Goal: Information Seeking & Learning: Learn about a topic

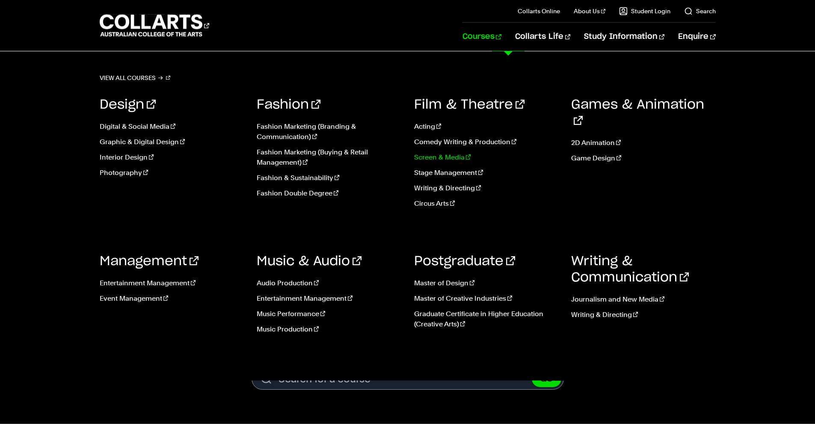
click at [438, 157] on link "Screen & Media" at bounding box center [486, 157] width 145 height 10
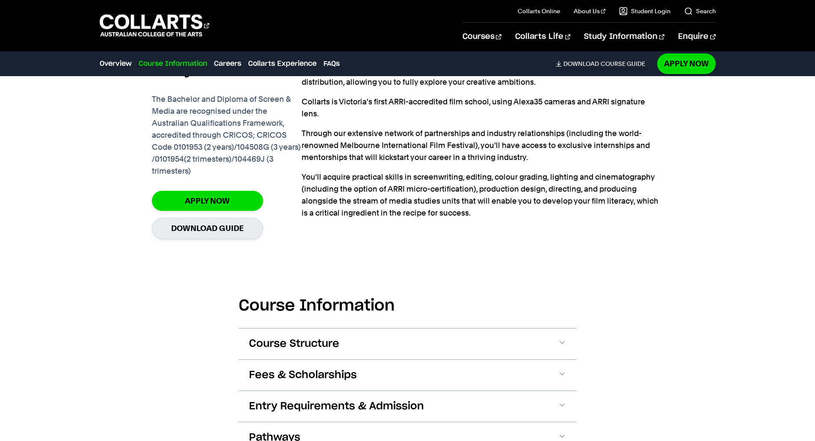
scroll to position [727, 0]
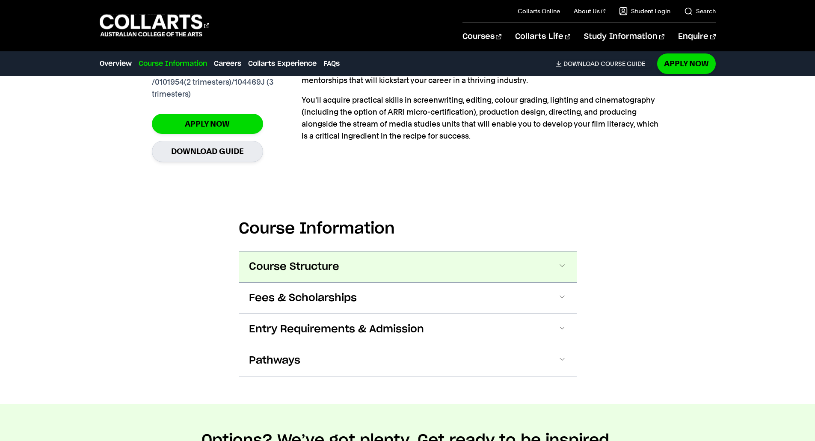
click at [564, 264] on span at bounding box center [562, 266] width 9 height 11
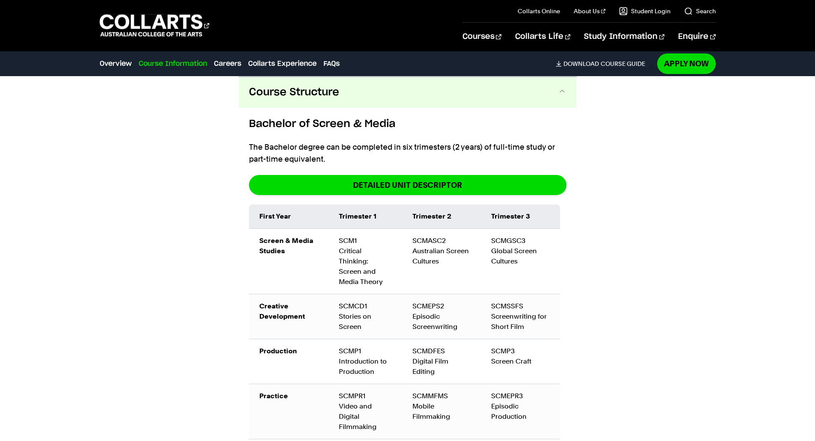
scroll to position [731, 0]
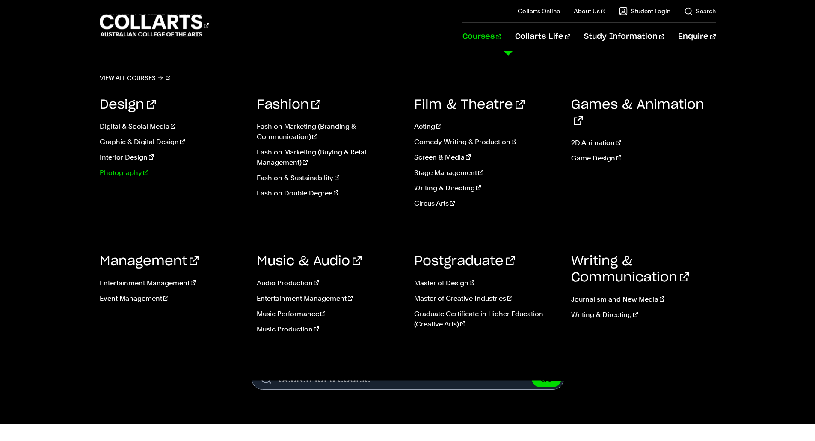
click at [113, 172] on link "Photography" at bounding box center [172, 173] width 145 height 10
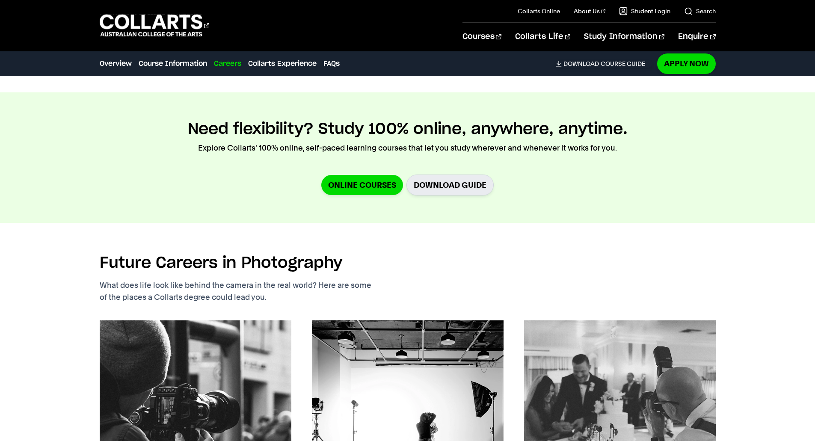
scroll to position [1241, 0]
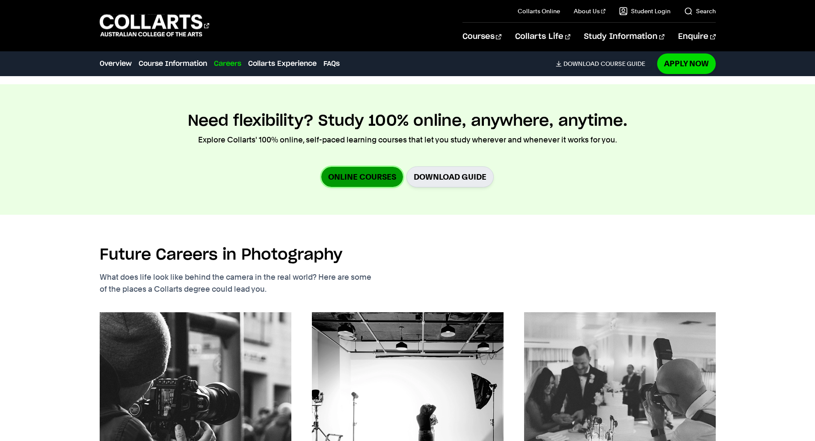
click at [376, 167] on link "Online Courses" at bounding box center [362, 177] width 82 height 20
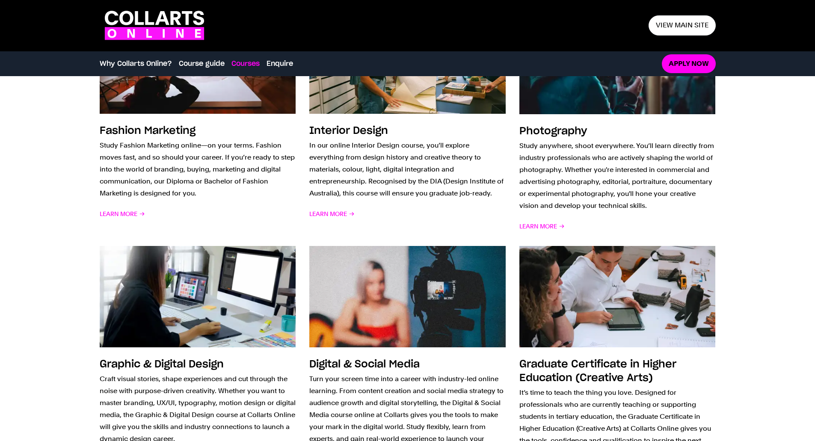
scroll to position [727, 0]
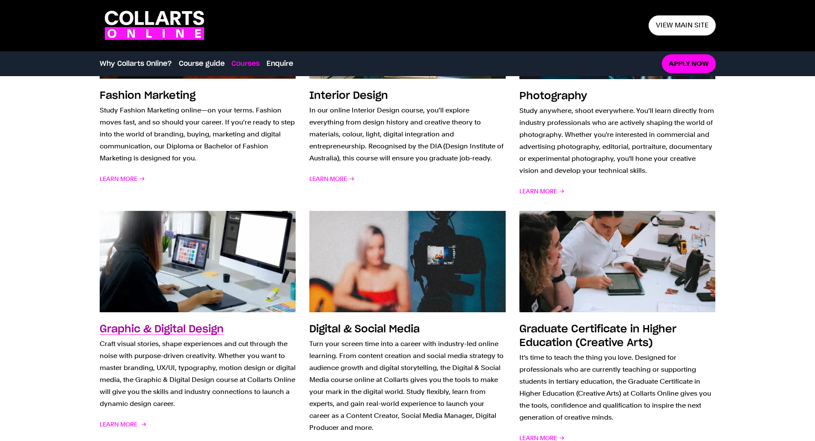
click at [191, 330] on h3 "Graphic & Digital Design" at bounding box center [162, 329] width 124 height 10
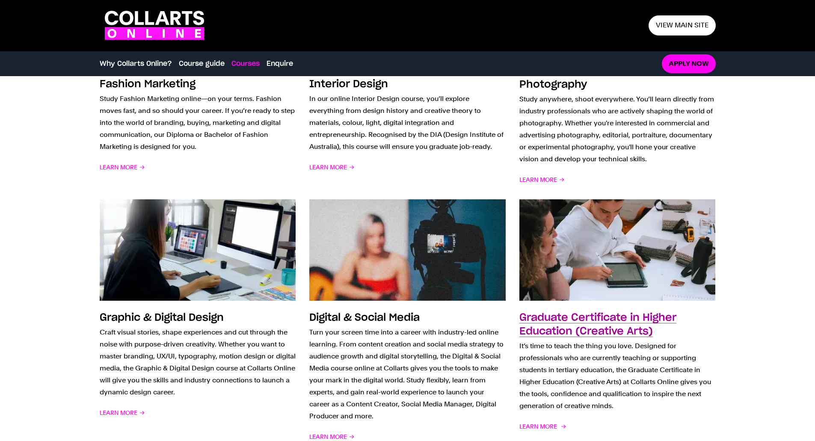
scroll to position [813, 0]
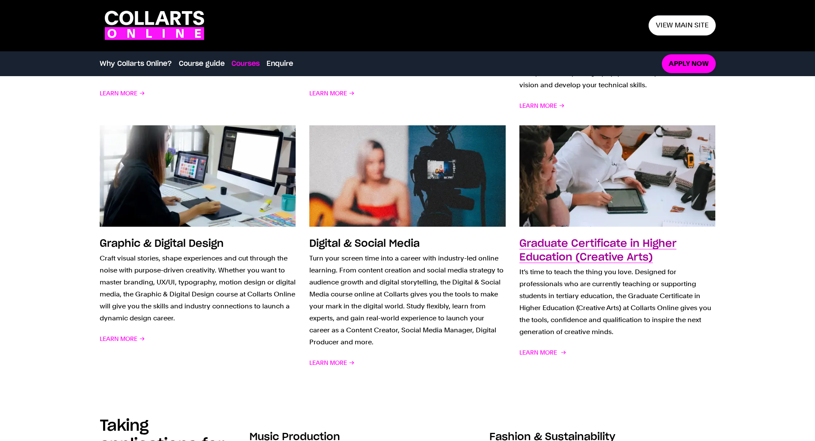
click at [626, 246] on h3 "Graduate Certificate in Higher Education (Creative Arts)" at bounding box center [597, 251] width 157 height 24
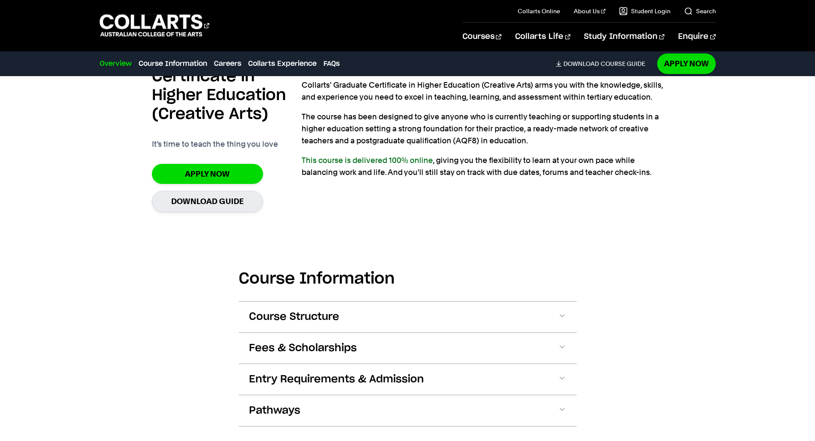
scroll to position [685, 0]
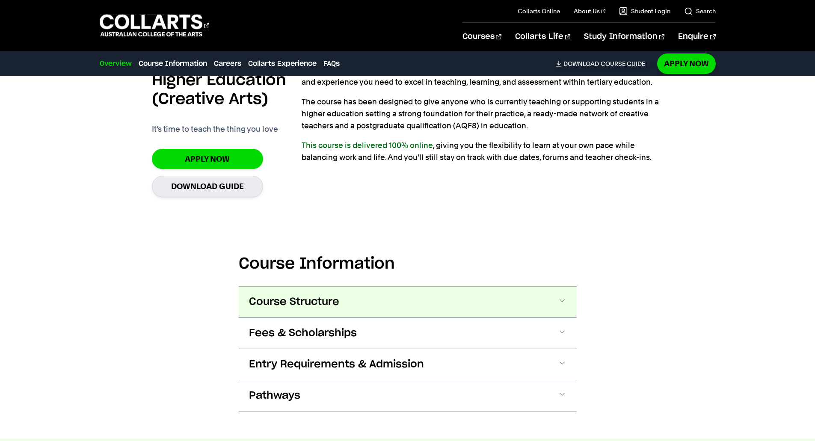
click at [562, 295] on button "Course Structure" at bounding box center [408, 302] width 338 height 31
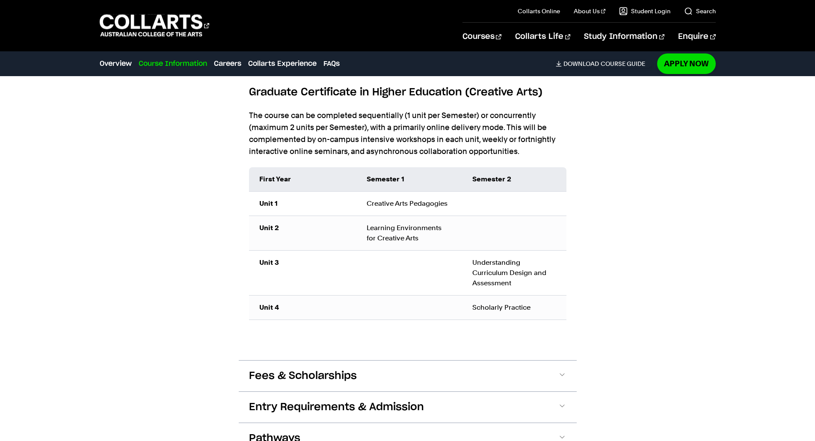
scroll to position [1023, 0]
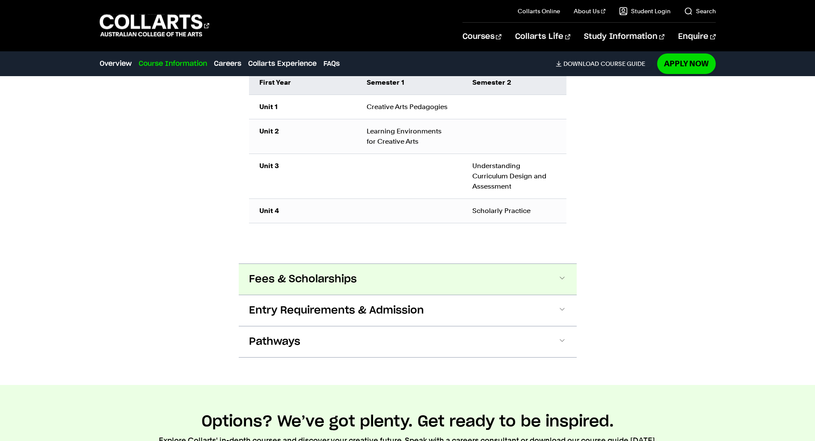
click at [560, 272] on button "Fees & Scholarships" at bounding box center [408, 279] width 338 height 31
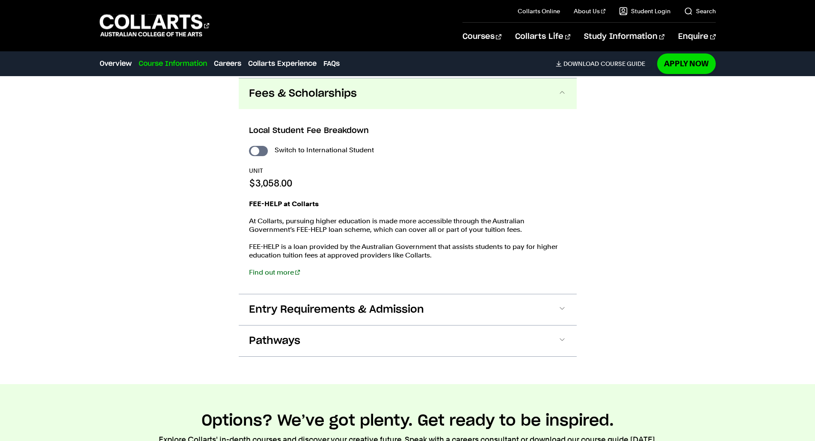
scroll to position [1210, 0]
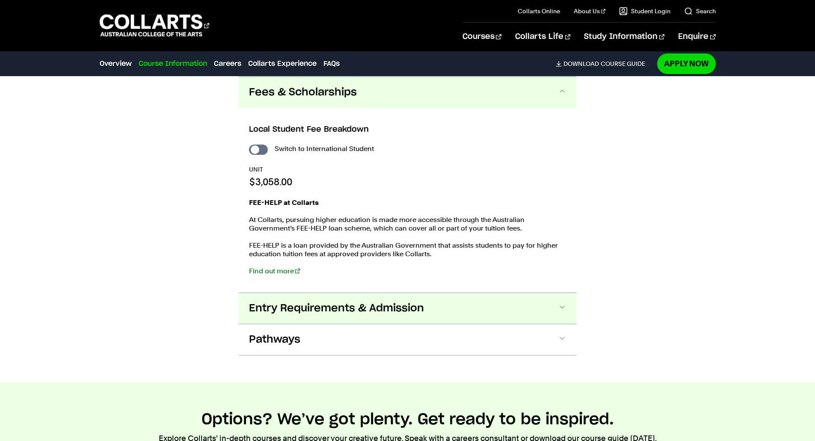
click at [562, 306] on span at bounding box center [562, 308] width 9 height 11
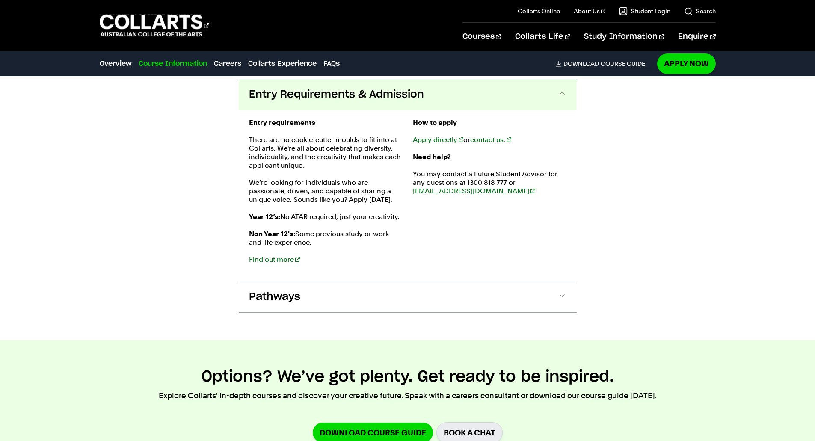
scroll to position [1426, 0]
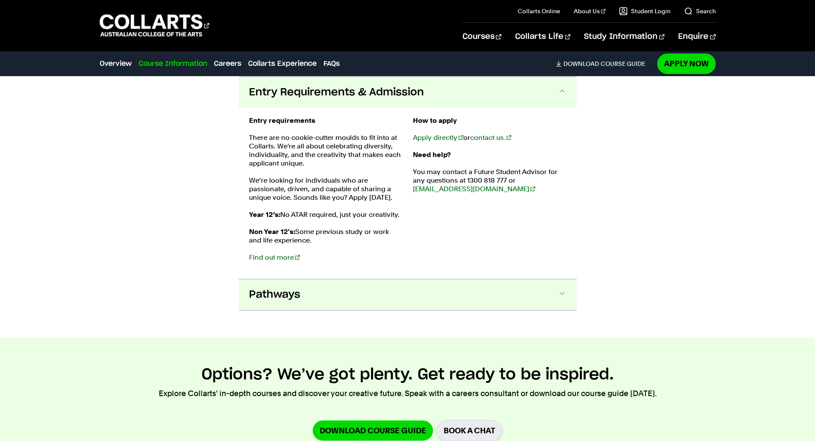
click at [560, 293] on span at bounding box center [562, 294] width 9 height 11
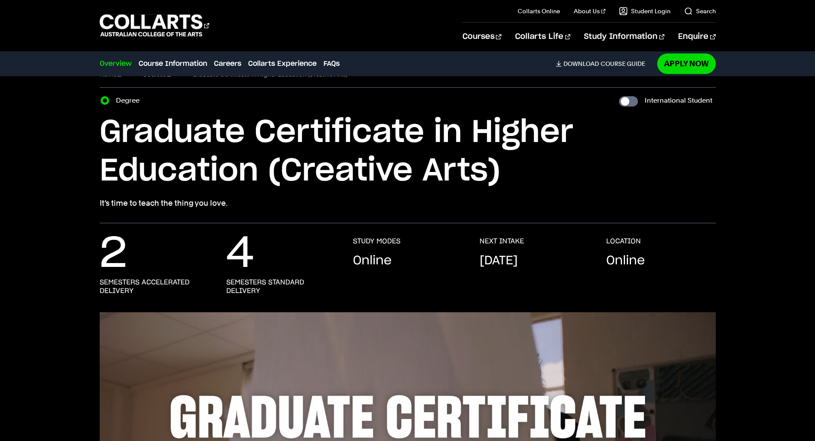
scroll to position [0, 0]
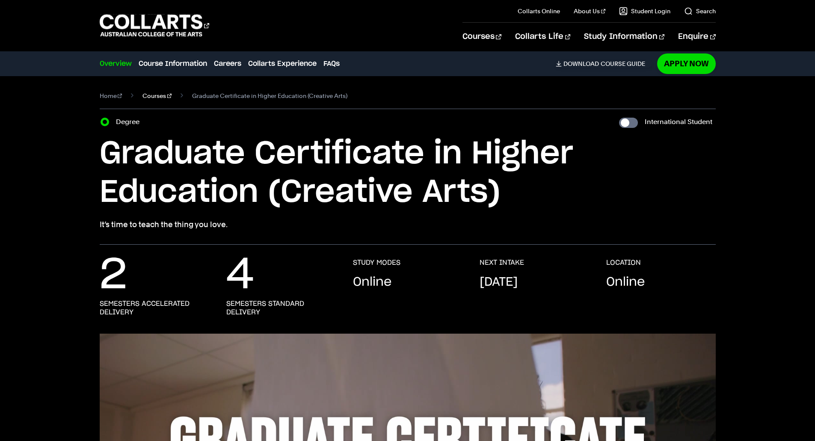
click at [149, 95] on link "Courses" at bounding box center [156, 96] width 29 height 12
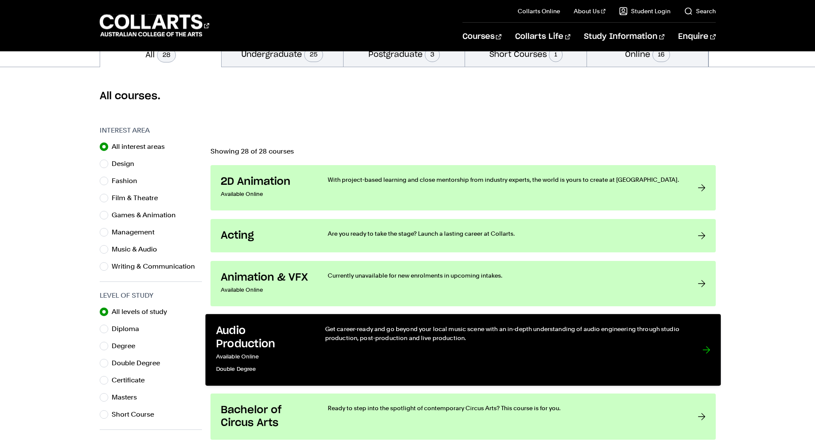
scroll to position [214, 0]
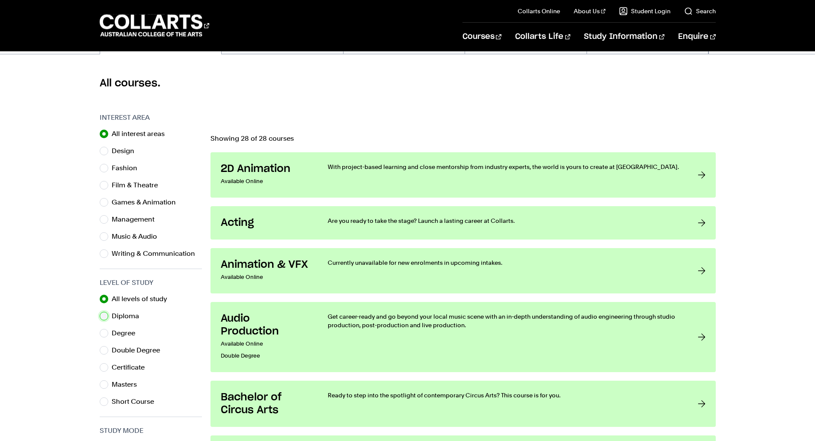
click at [106, 317] on input "Diploma" at bounding box center [104, 316] width 9 height 9
radio input "true"
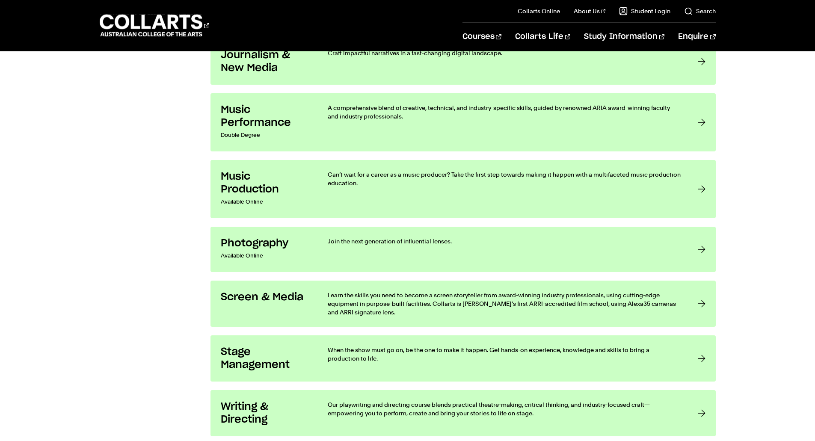
scroll to position [1241, 0]
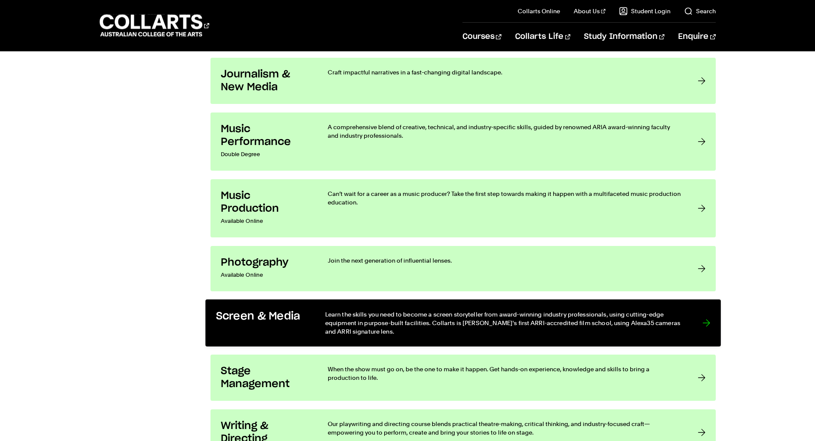
click at [247, 320] on h3 "Screen & Media" at bounding box center [262, 316] width 92 height 13
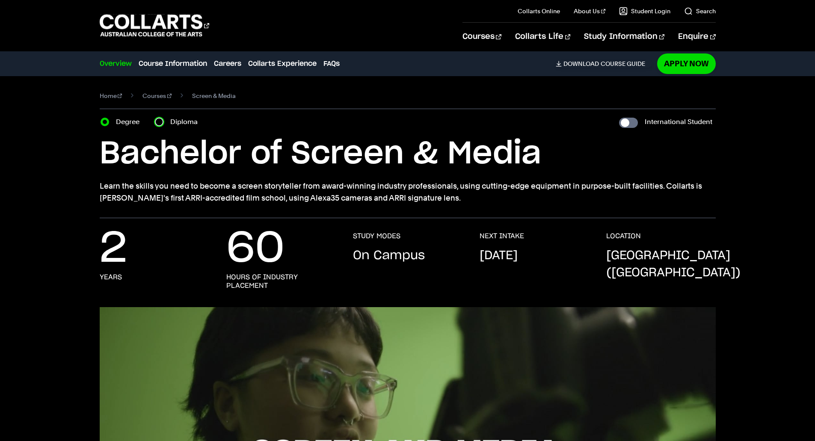
click at [158, 126] on input "Diploma" at bounding box center [159, 122] width 9 height 9
radio input "true"
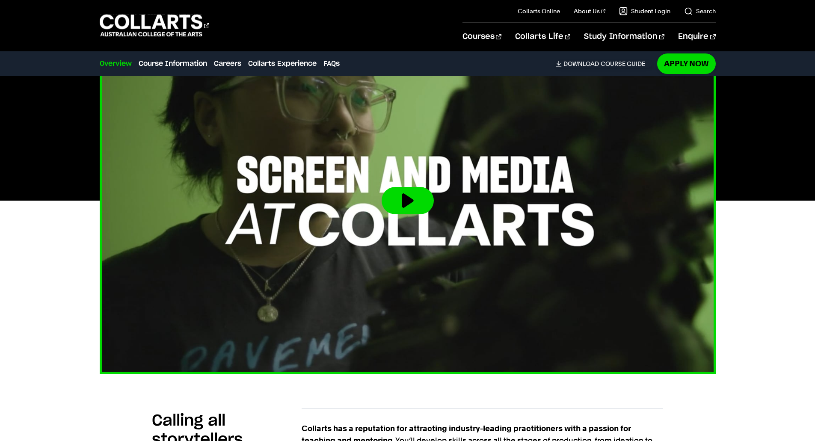
scroll to position [257, 0]
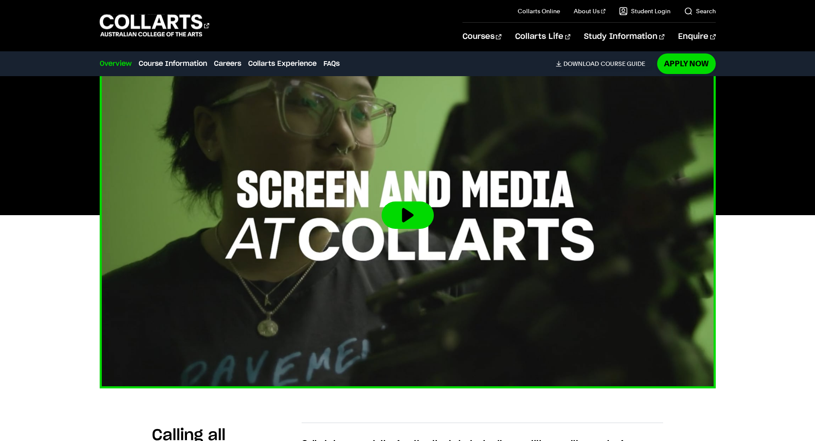
click at [404, 211] on button at bounding box center [408, 215] width 52 height 27
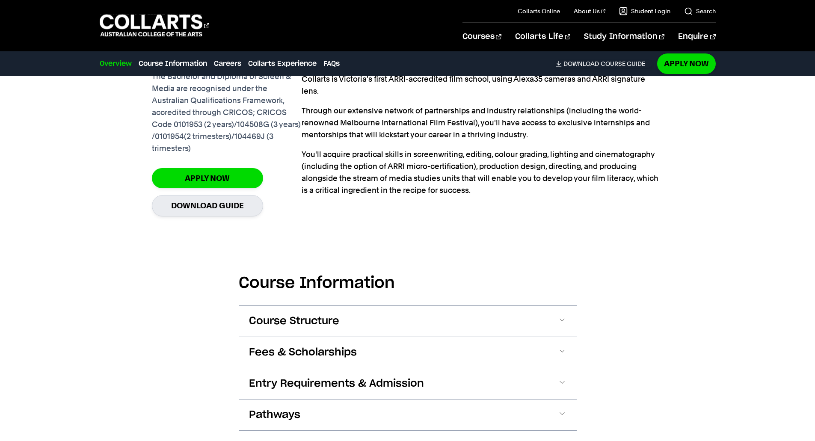
scroll to position [770, 0]
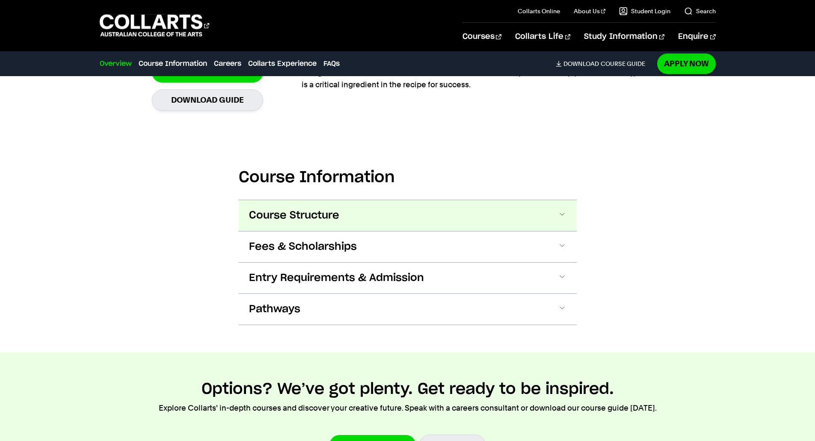
click at [563, 208] on button "Course Structure" at bounding box center [408, 215] width 338 height 31
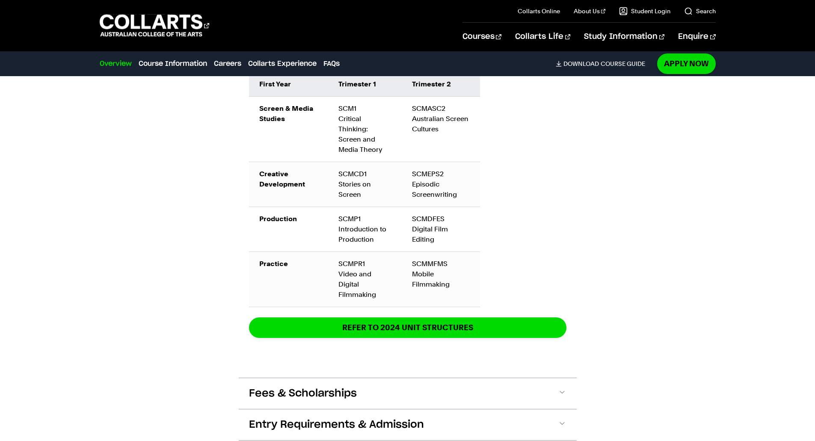
scroll to position [1064, 0]
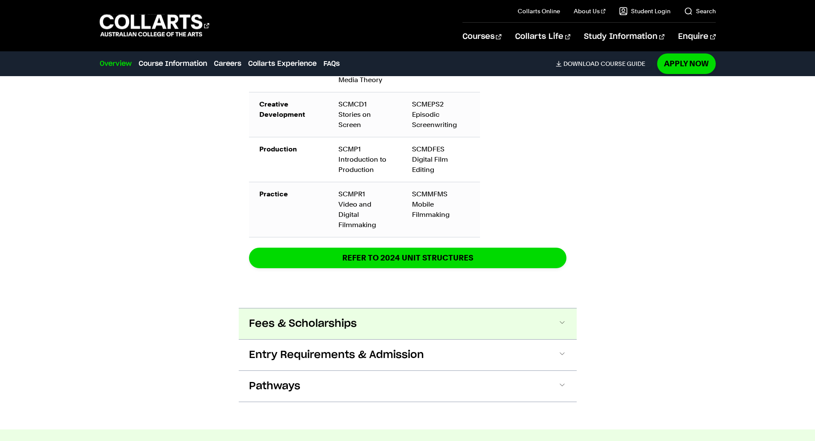
click at [563, 321] on span at bounding box center [562, 323] width 9 height 11
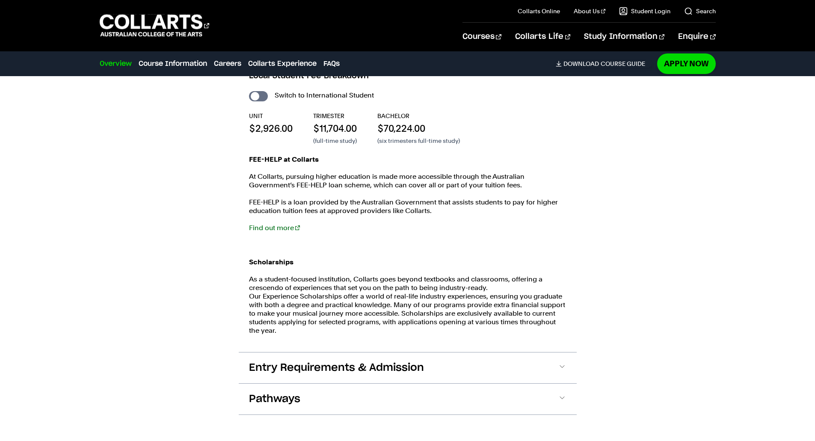
scroll to position [1424, 0]
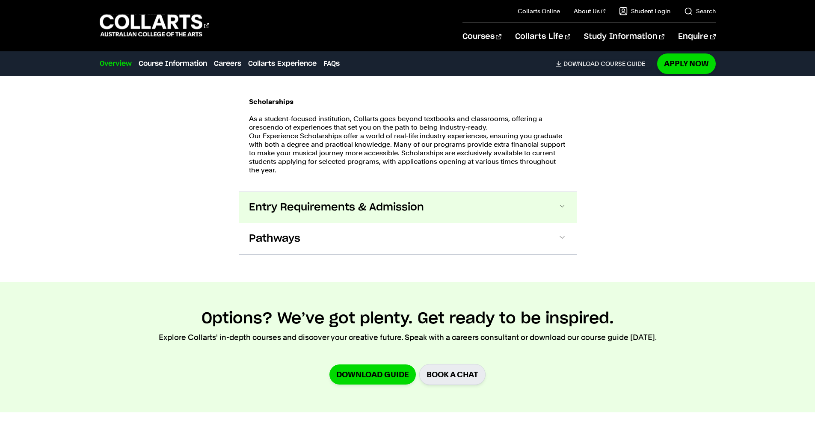
click at [553, 206] on button "Entry Requirements & Admission" at bounding box center [408, 207] width 338 height 31
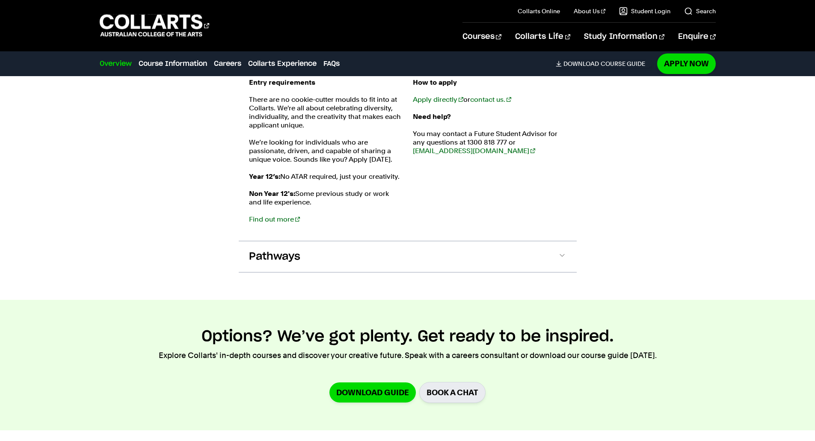
scroll to position [1796, 0]
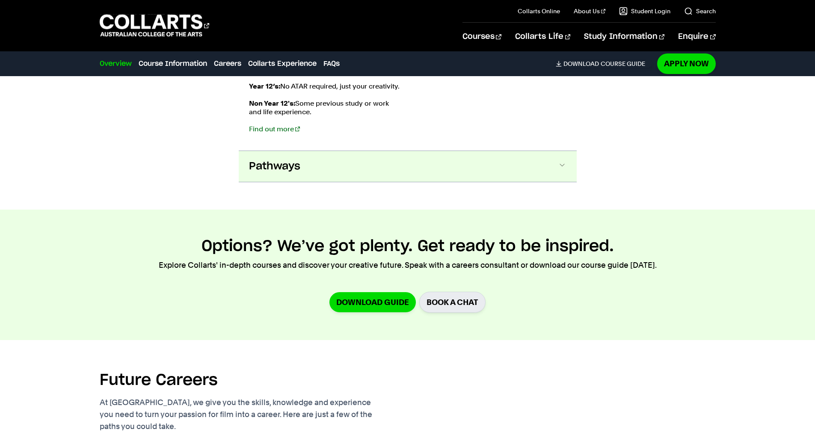
click at [560, 167] on span at bounding box center [562, 166] width 9 height 11
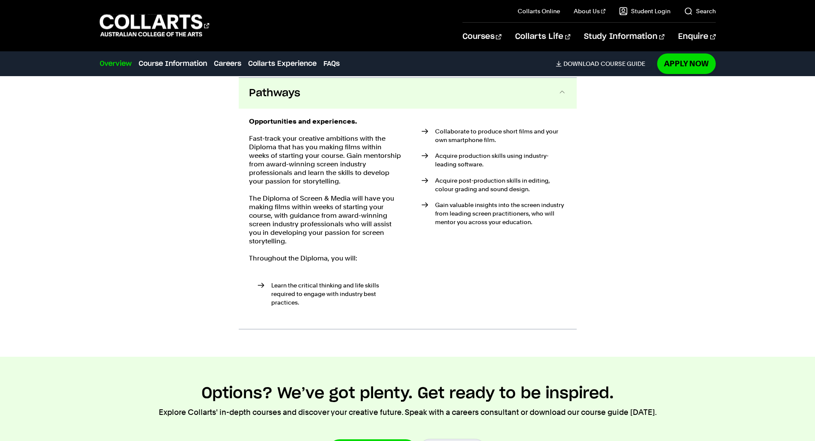
scroll to position [1870, 0]
